Goal: Task Accomplishment & Management: Manage account settings

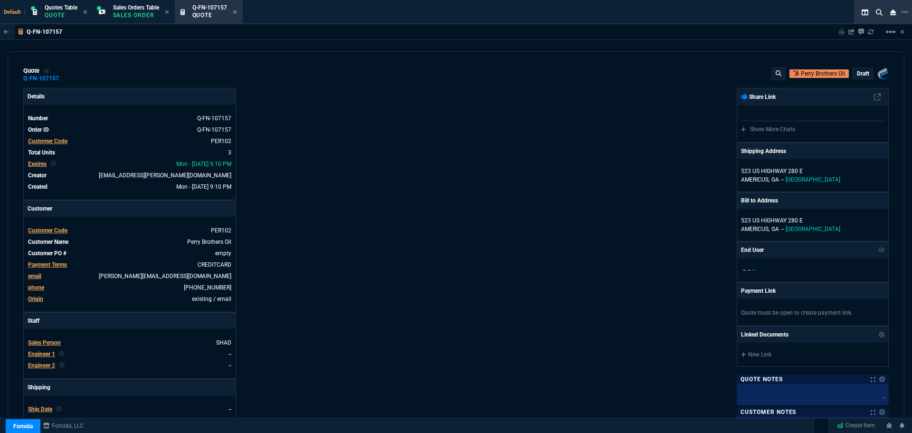
select select "4: SHAD"
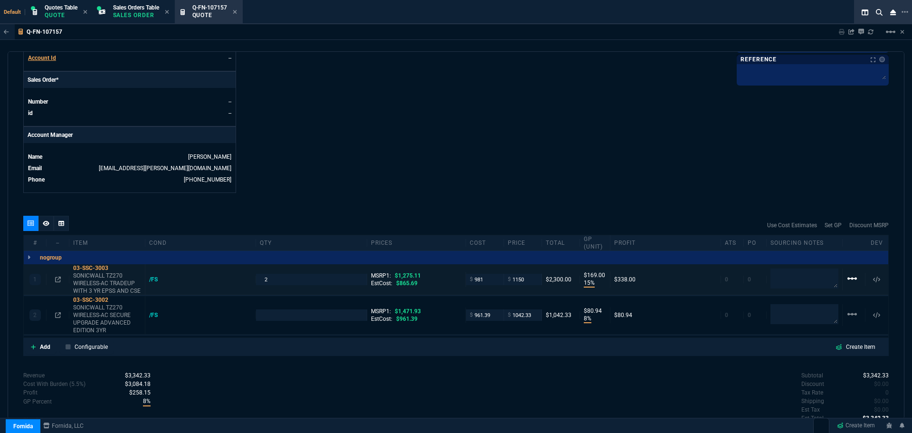
click at [850, 279] on mat-icon "linear_scale" at bounding box center [851, 278] width 11 height 11
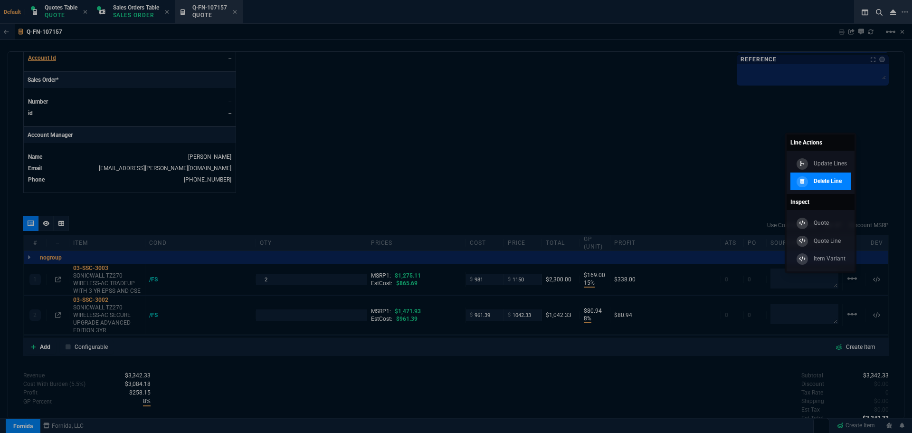
click at [836, 179] on p "Delete Line" at bounding box center [828, 181] width 28 height 9
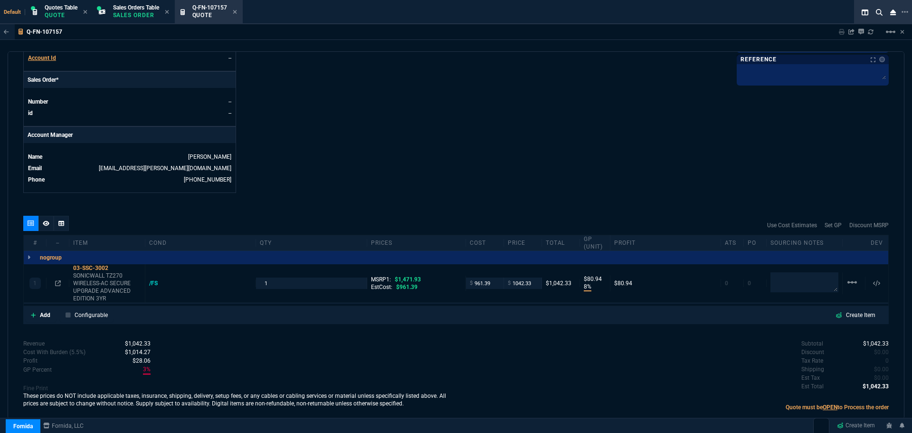
type input "8"
type input "81"
type input "29"
click at [57, 282] on icon at bounding box center [58, 283] width 6 height 6
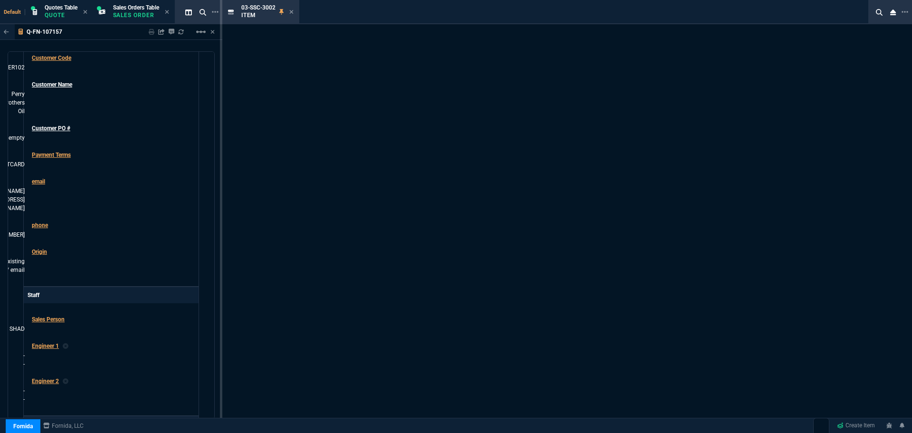
scroll to position [398, 0]
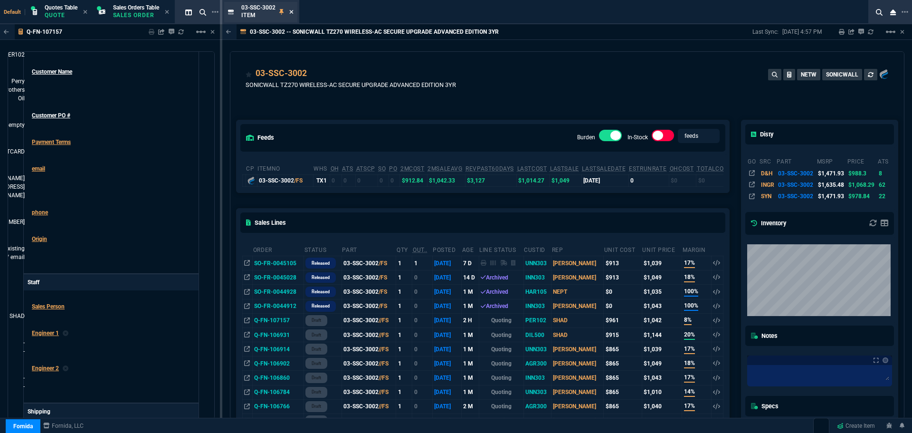
click at [290, 12] on icon at bounding box center [291, 12] width 4 height 6
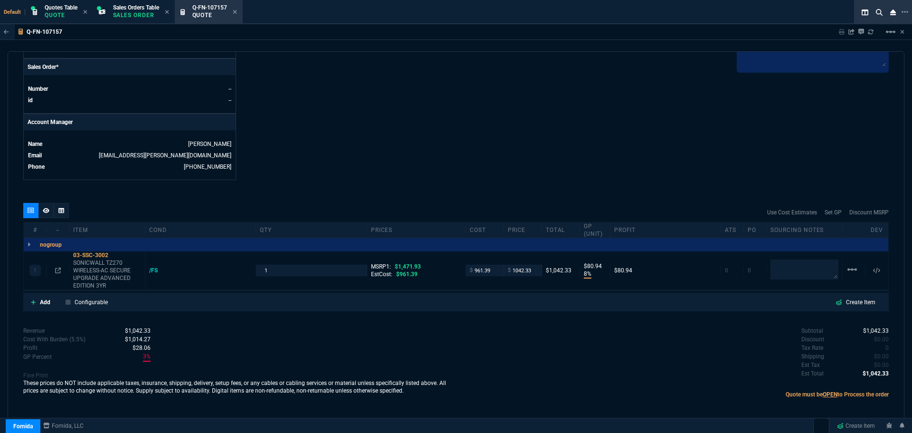
scroll to position [385, 0]
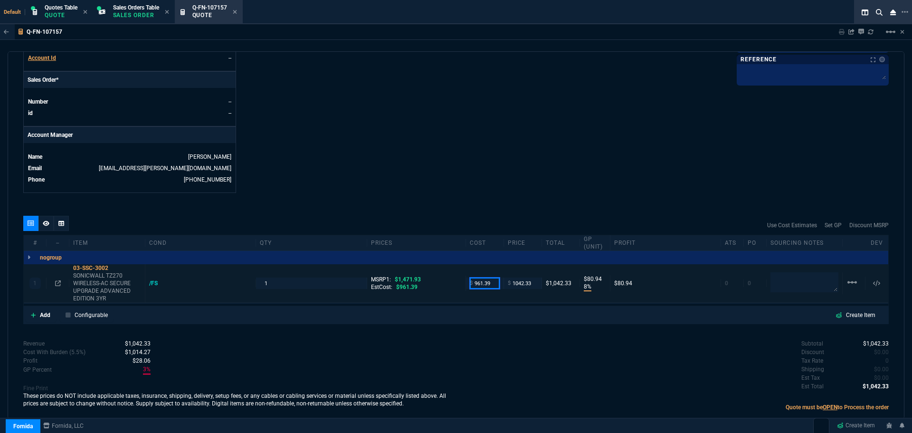
click at [485, 282] on input "961.39" at bounding box center [485, 282] width 30 height 11
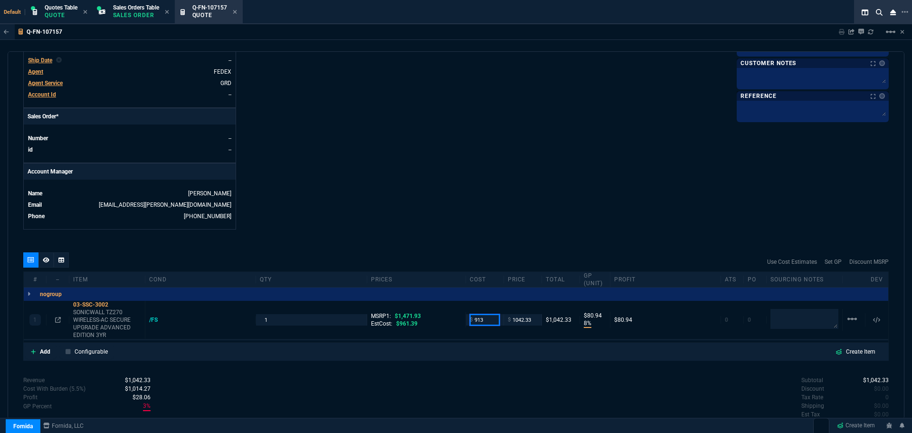
scroll to position [290, 0]
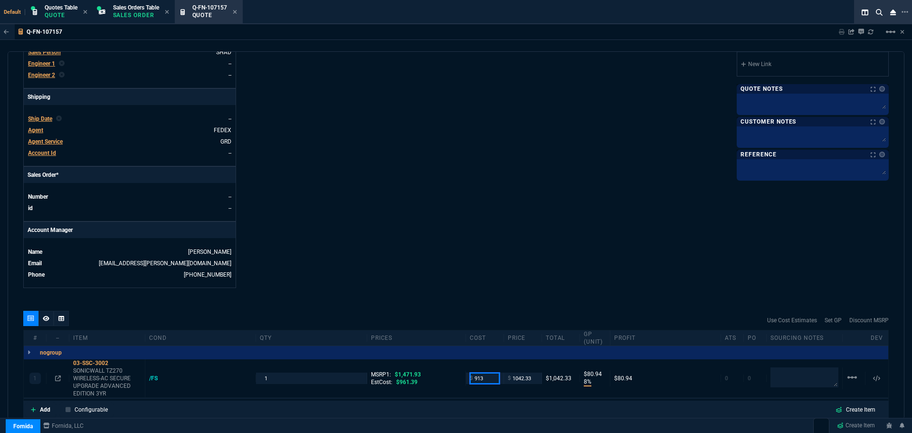
type input "913"
click at [424, 157] on div "Details Number Q-FN-107157 Order ID Q-FN-107157 Customer Code PER102 Total Unit…" at bounding box center [239, 43] width 433 height 490
type input "913"
type input "12"
type input "129"
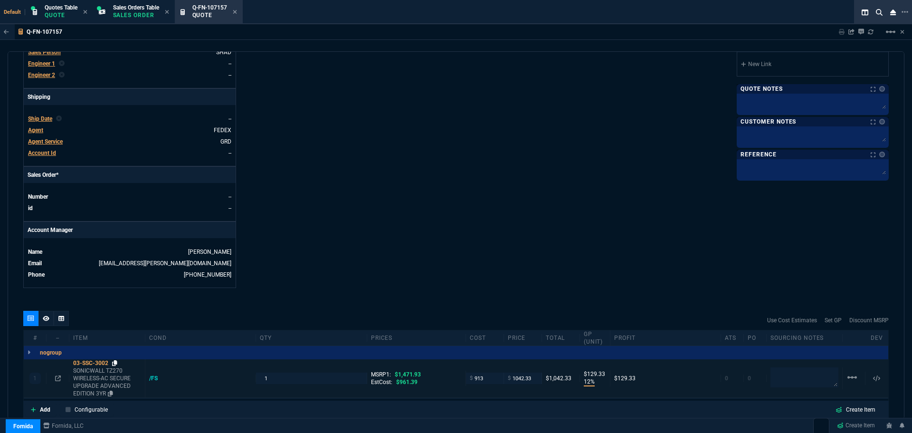
click at [116, 363] on icon at bounding box center [114, 363] width 5 height 6
click at [529, 379] on input "1042.33" at bounding box center [523, 377] width 30 height 11
type input "1150"
click at [479, 218] on div "Fornida, LLC [STREET_ADDRESS] Share Link Show More Chats Shipping Address [STRE…" at bounding box center [672, 43] width 433 height 490
type input "1150"
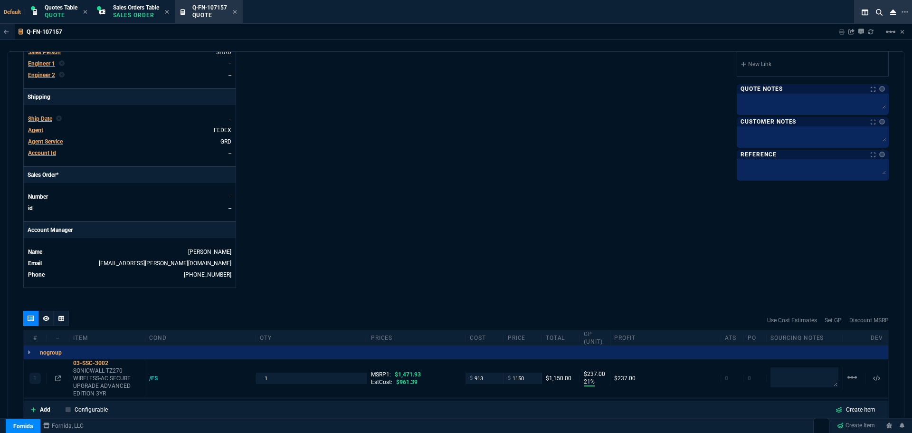
type input "21"
type input "237"
type input "22"
click at [97, 361] on div "03-SSC-3002" at bounding box center [107, 363] width 68 height 8
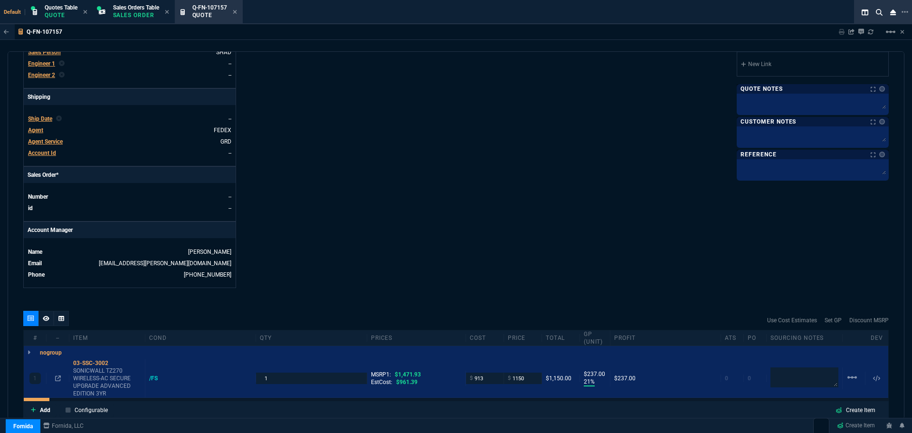
scroll to position [528, 0]
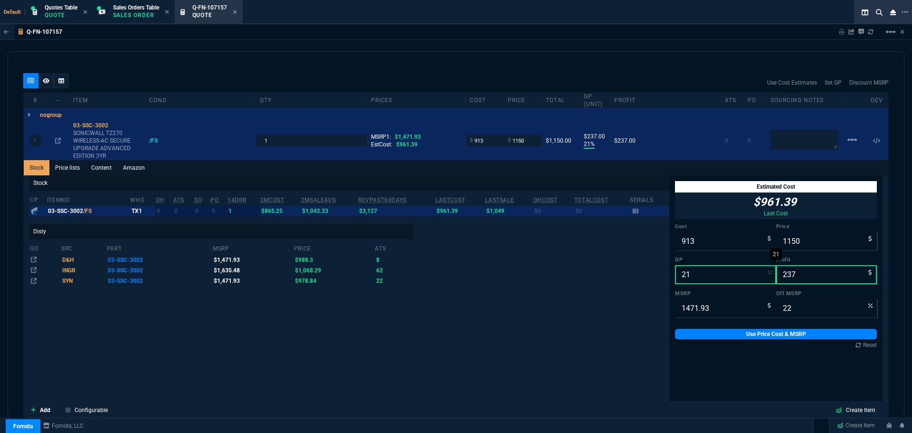
click at [720, 276] on input "21" at bounding box center [725, 274] width 101 height 19
type input "2"
type input "932"
type input "19"
type input "37"
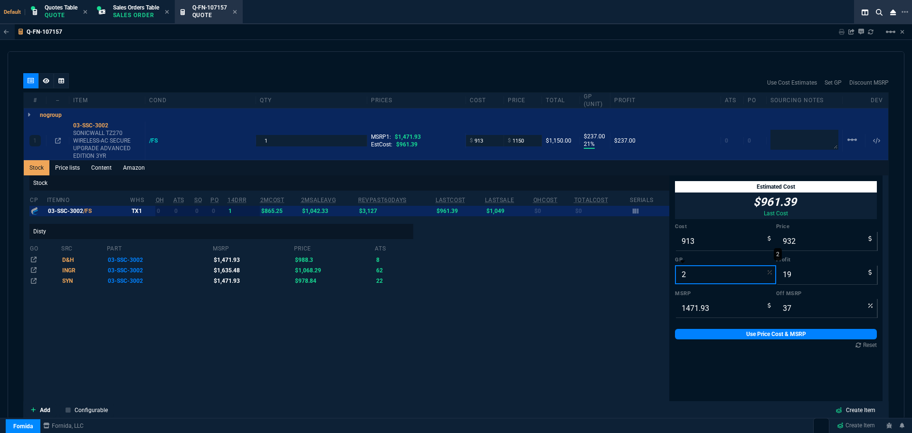
type input "20"
type input "1141"
type input "228"
type input "22"
type input "20"
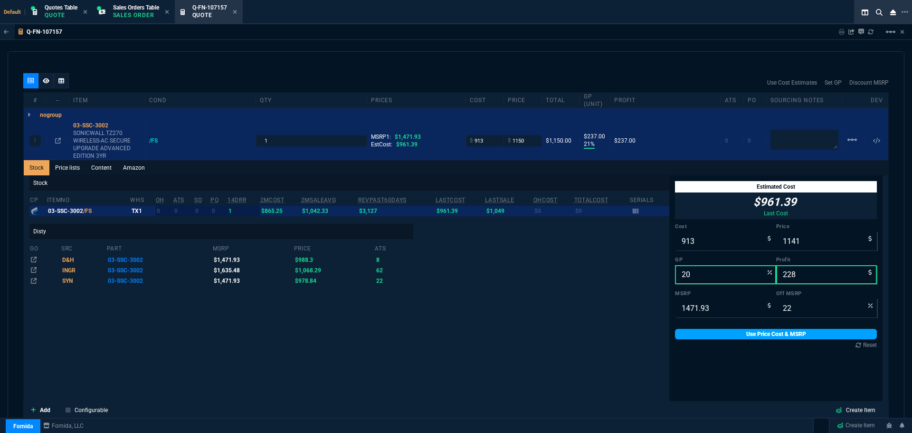
click at [755, 335] on link "Use Price Cost & MSRP" at bounding box center [776, 334] width 202 height 10
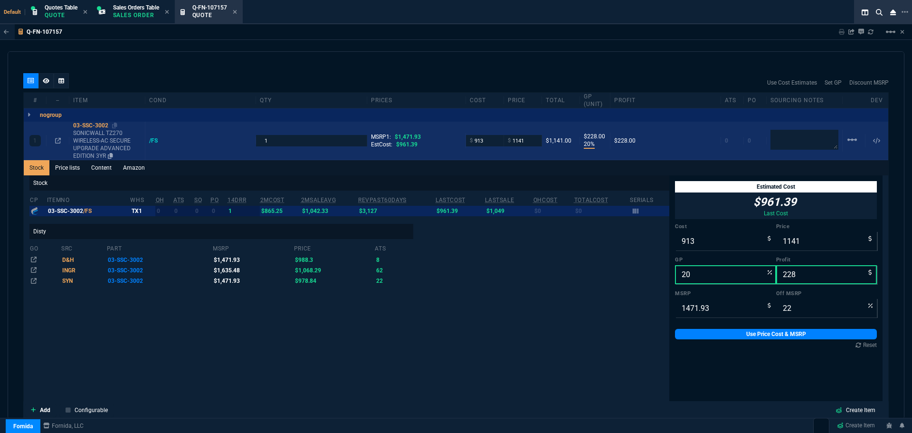
click at [94, 124] on div "03-SSC-3002" at bounding box center [107, 126] width 68 height 8
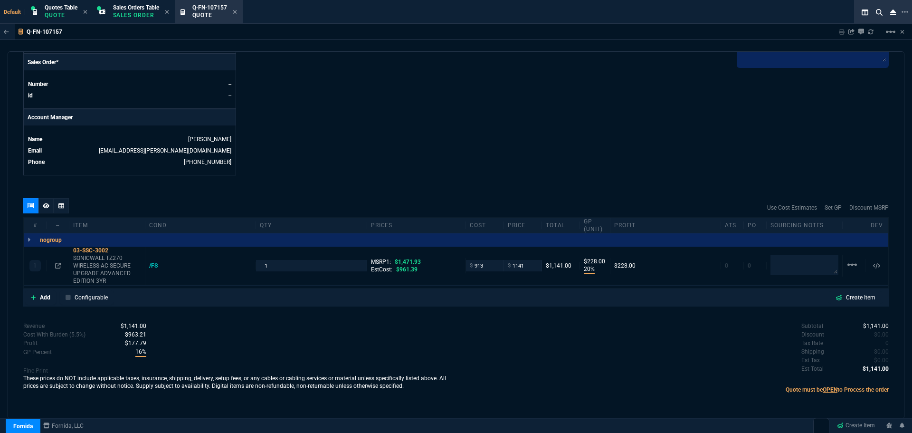
scroll to position [403, 0]
click at [530, 267] on input "1141" at bounding box center [523, 265] width 30 height 11
type input "1145"
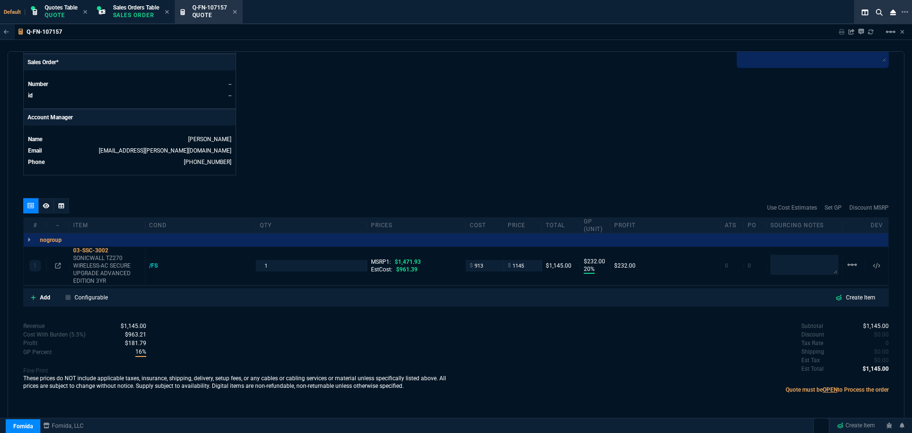
type input "232"
click at [276, 269] on input "1" at bounding box center [311, 265] width 103 height 11
type input "3"
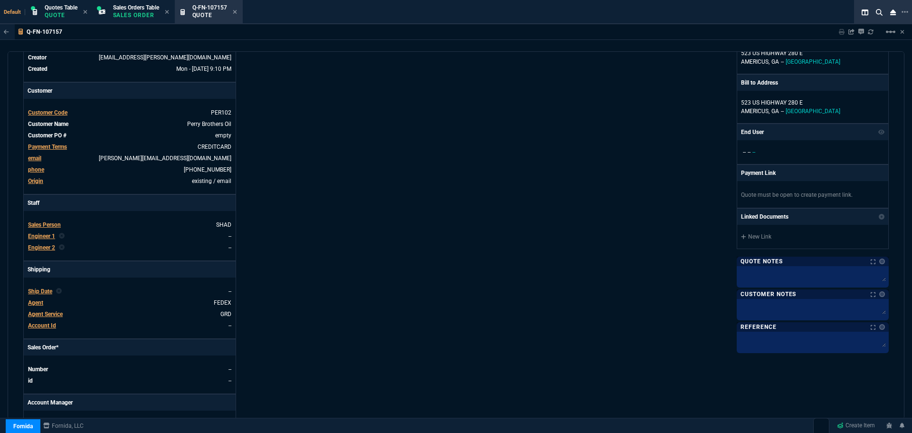
scroll to position [0, 0]
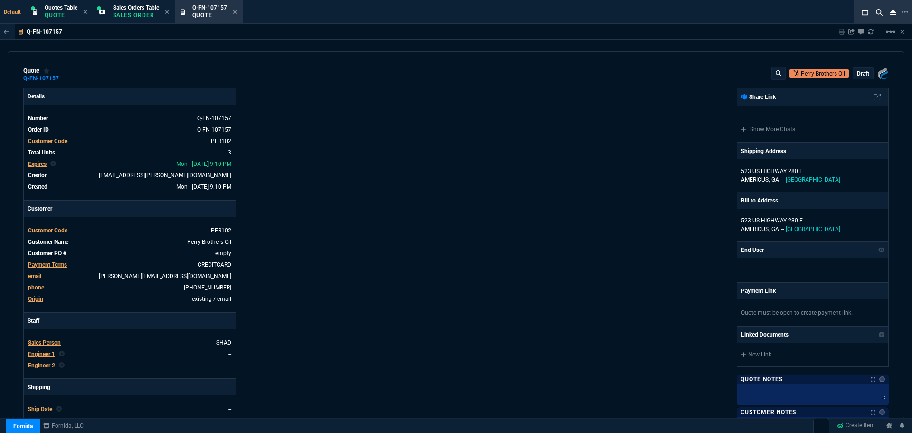
click at [857, 75] on p "draft" at bounding box center [863, 74] width 12 height 8
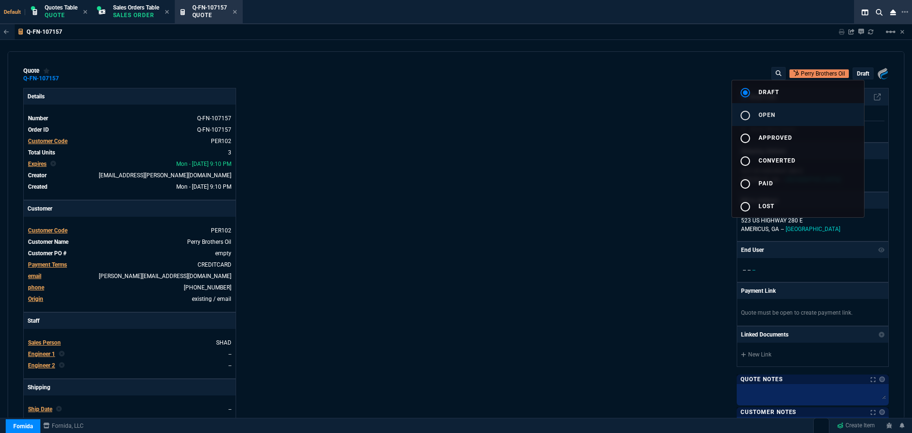
click at [774, 112] on span "open" at bounding box center [767, 115] width 17 height 7
click at [603, 161] on div at bounding box center [456, 216] width 912 height 433
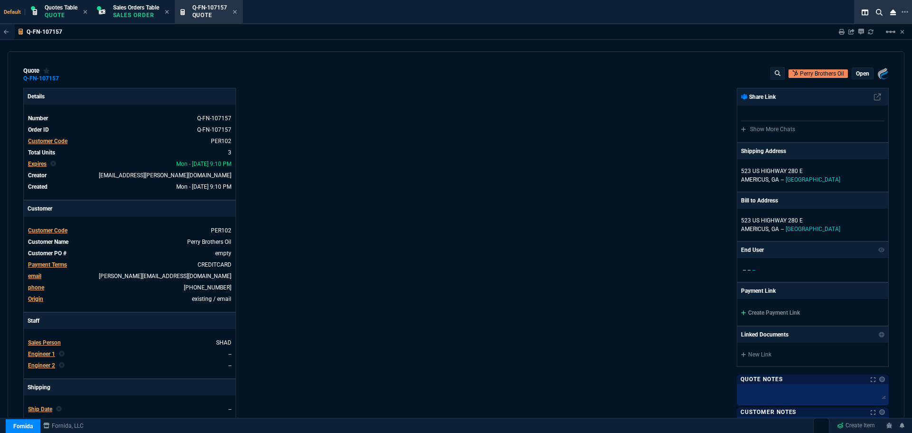
type input "20"
type input "232"
type input "22"
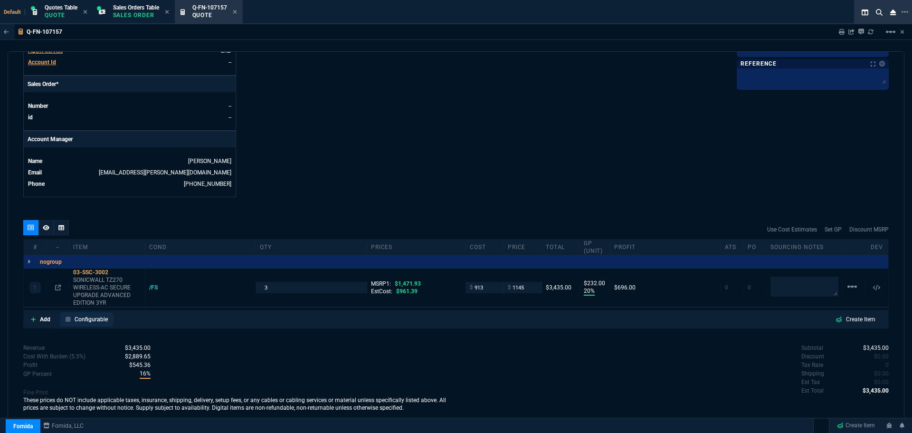
scroll to position [393, 0]
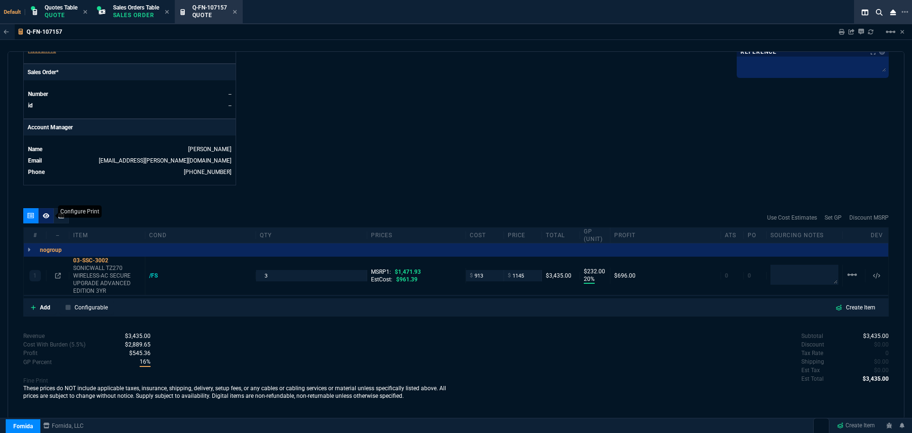
click at [44, 218] on icon at bounding box center [46, 215] width 7 height 5
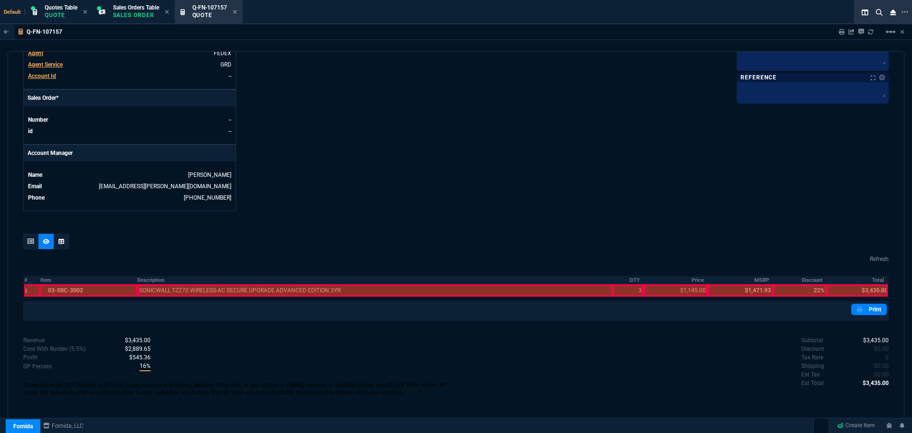
scroll to position [367, 0]
click at [148, 280] on th "Description" at bounding box center [374, 280] width 475 height 8
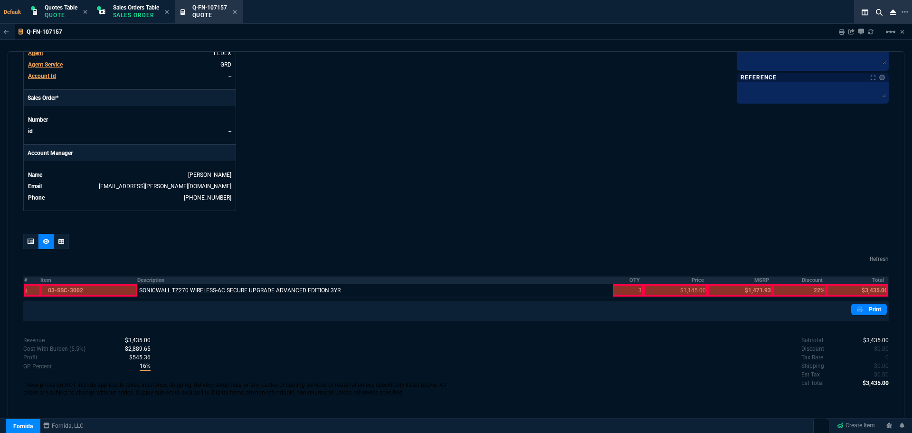
click at [627, 277] on th "QTY" at bounding box center [628, 280] width 31 height 8
click at [692, 279] on th "Price" at bounding box center [676, 280] width 64 height 8
click at [759, 278] on th "MSRP" at bounding box center [740, 280] width 65 height 8
click at [806, 279] on th "Discount" at bounding box center [800, 280] width 54 height 8
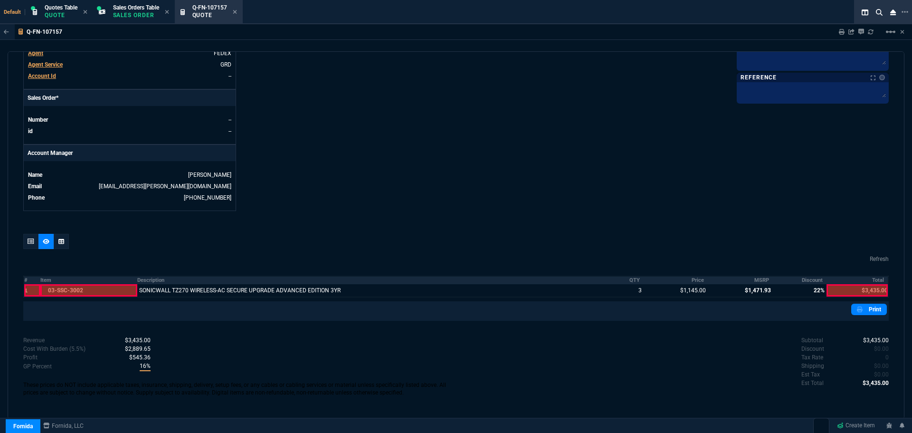
click at [875, 279] on th "Total" at bounding box center [858, 280] width 62 height 8
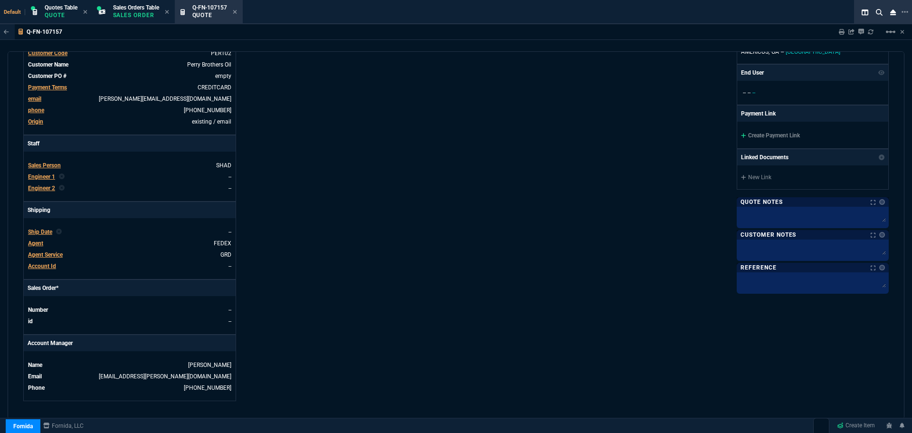
click at [753, 137] on link "Create Payment Link" at bounding box center [770, 135] width 59 height 7
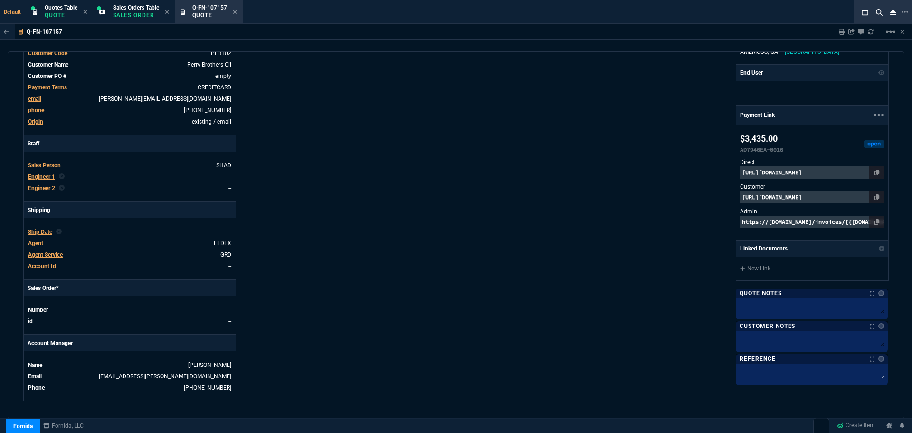
scroll to position [402, 0]
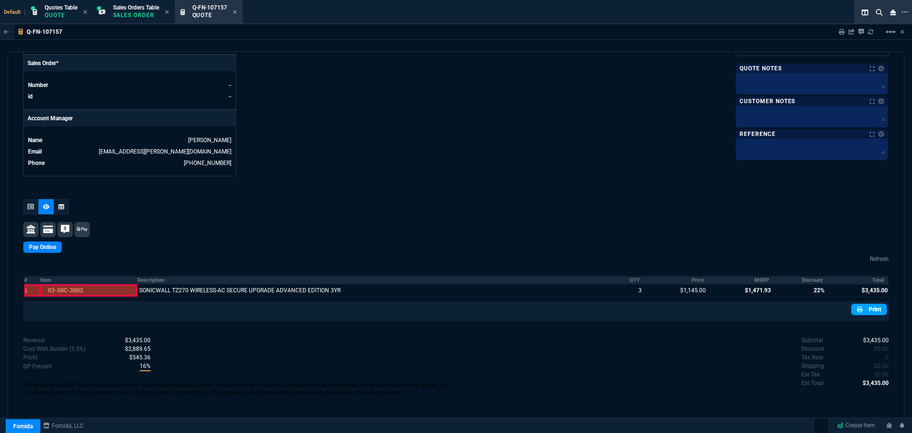
click at [872, 308] on link "Print" at bounding box center [869, 309] width 36 height 11
click at [867, 311] on link "Print" at bounding box center [869, 309] width 36 height 11
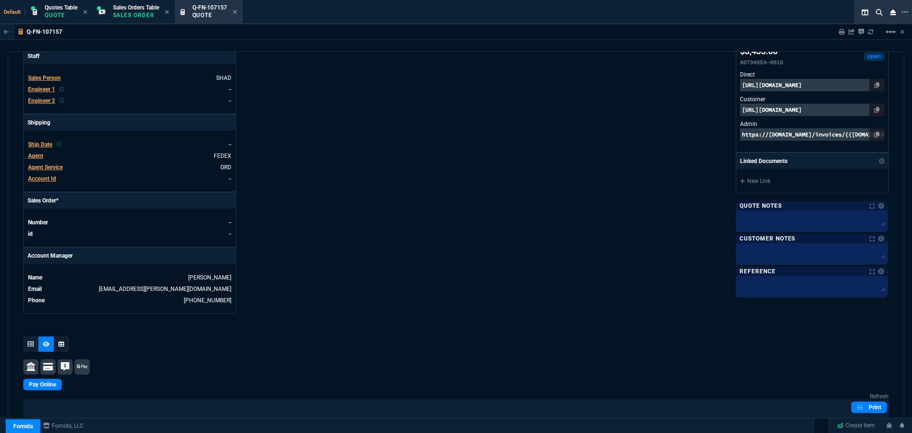
scroll to position [0, 0]
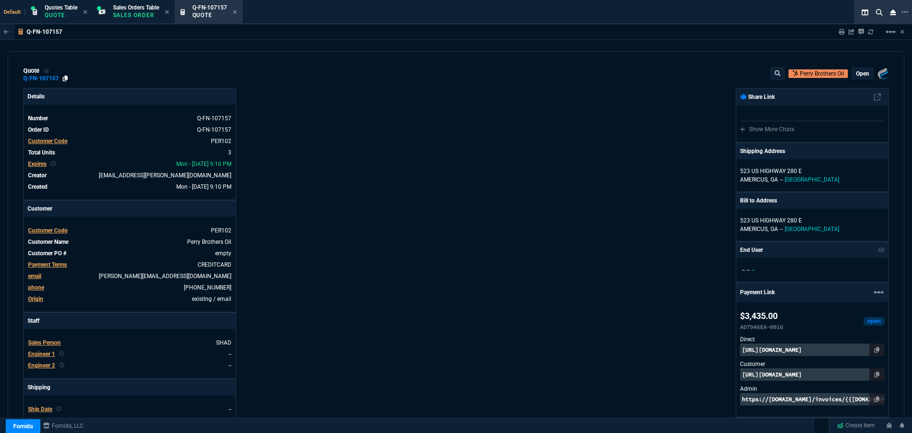
click at [65, 77] on icon at bounding box center [65, 79] width 5 height 6
click at [875, 374] on link at bounding box center [876, 374] width 15 height 12
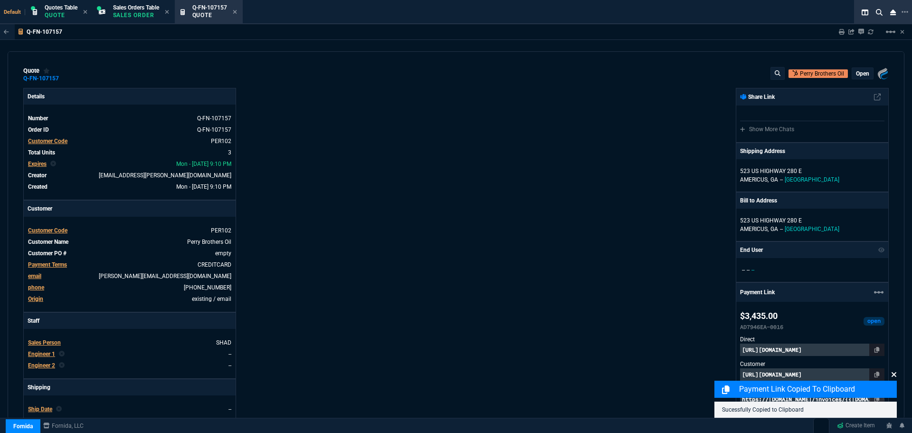
click at [894, 375] on icon at bounding box center [894, 374] width 5 height 5
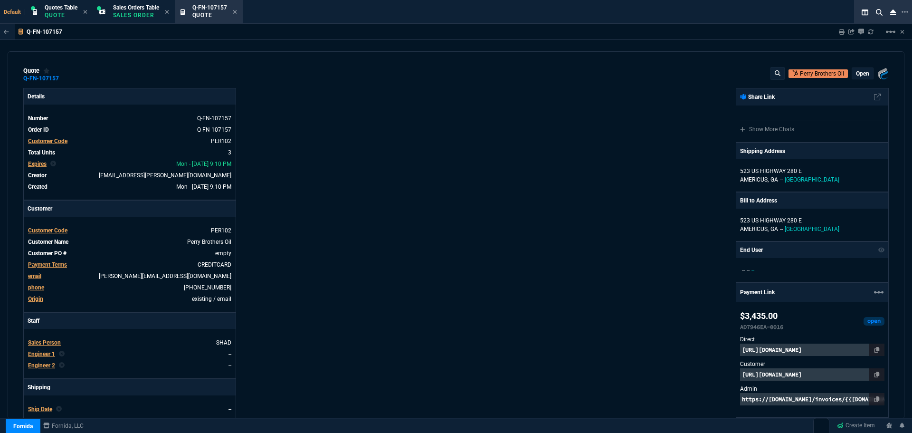
click at [839, 376] on p "[URL][DOMAIN_NAME]" at bounding box center [812, 374] width 144 height 12
